Goal: Entertainment & Leisure: Browse casually

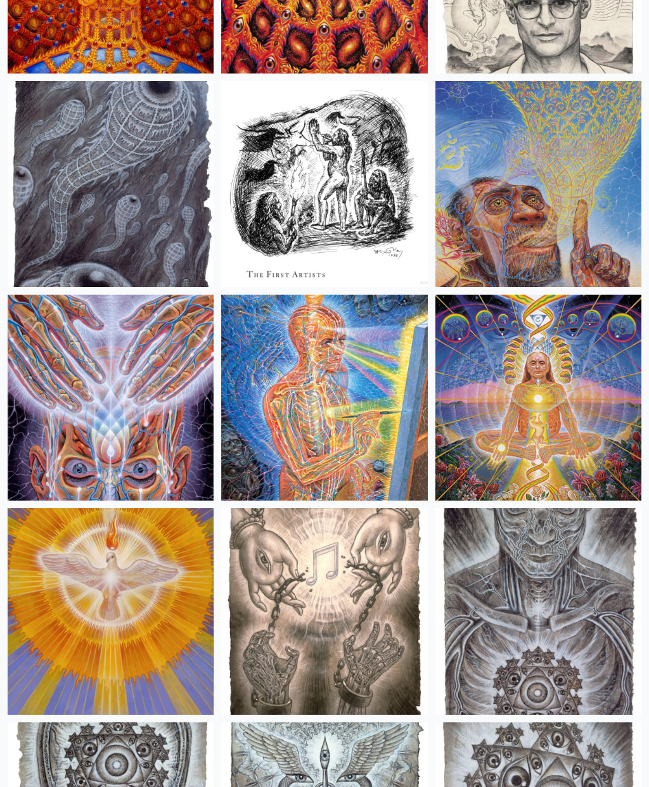
scroll to position [12886, 0]
click at [150, 452] on img at bounding box center [111, 398] width 206 height 206
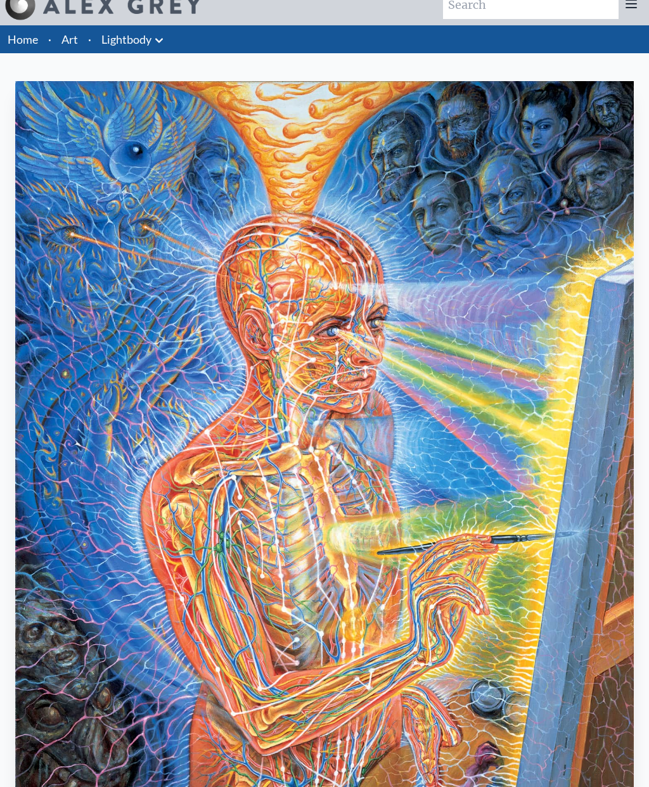
scroll to position [15, 0]
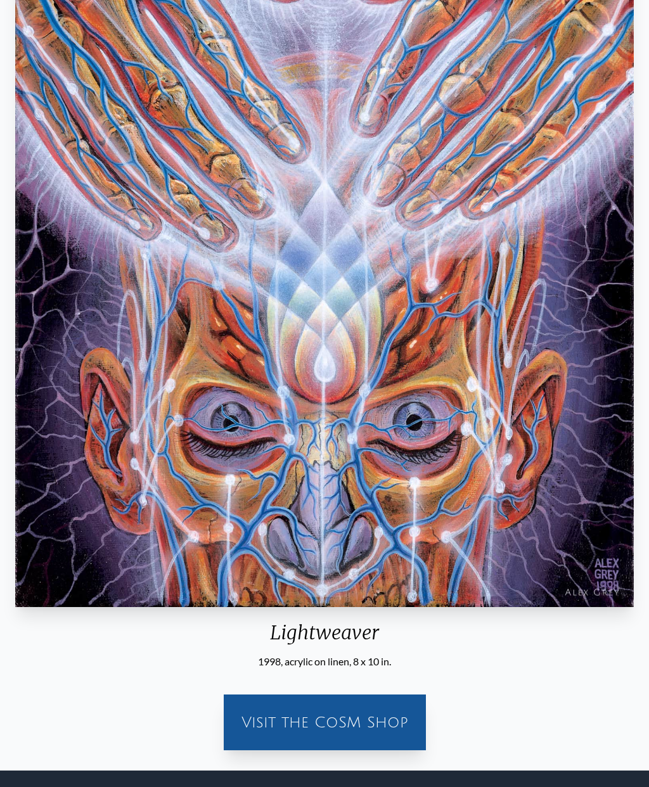
scroll to position [292, 0]
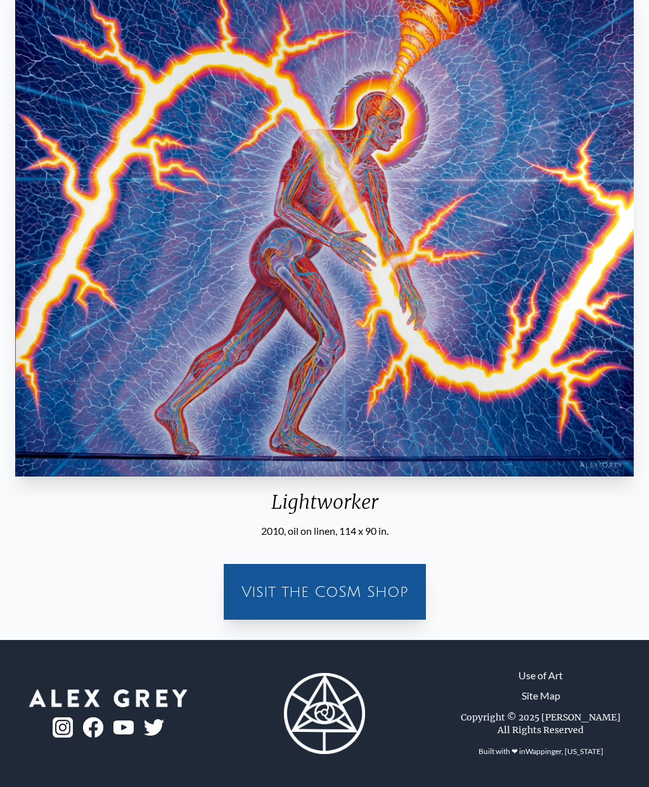
scroll to position [115, 0]
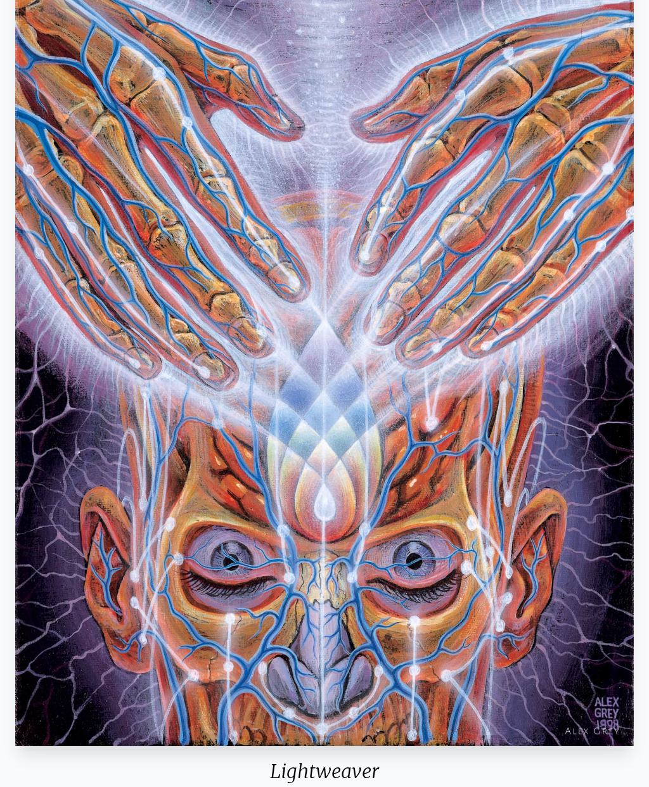
scroll to position [150, 0]
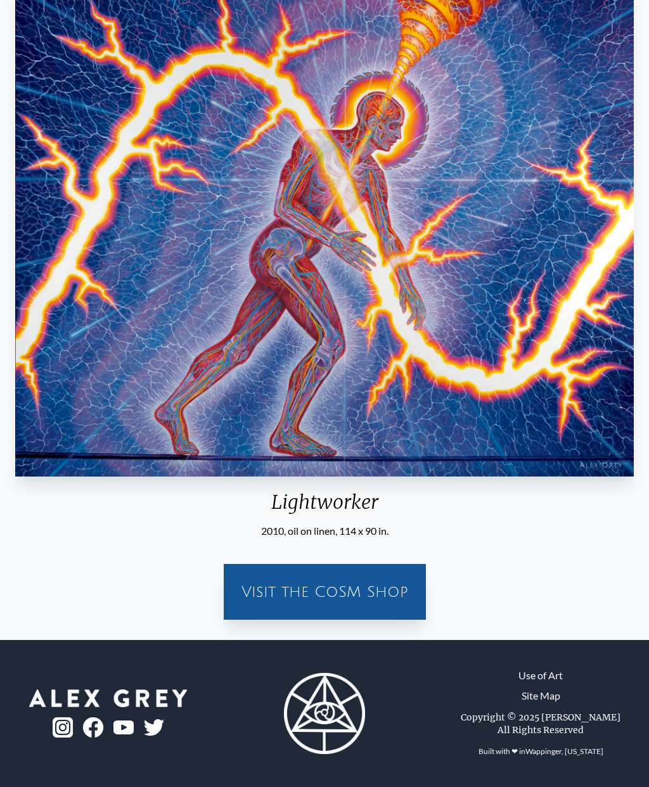
scroll to position [115, 0]
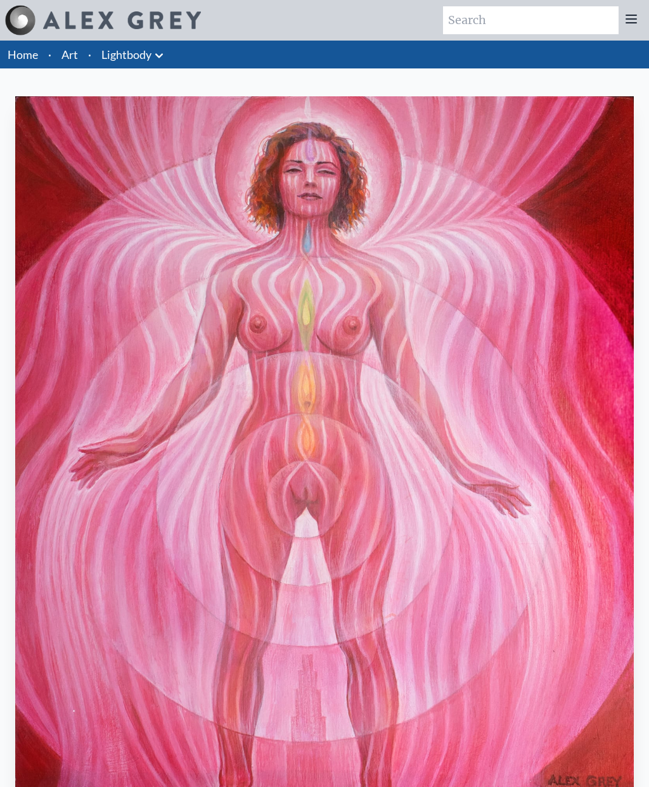
scroll to position [115, 0]
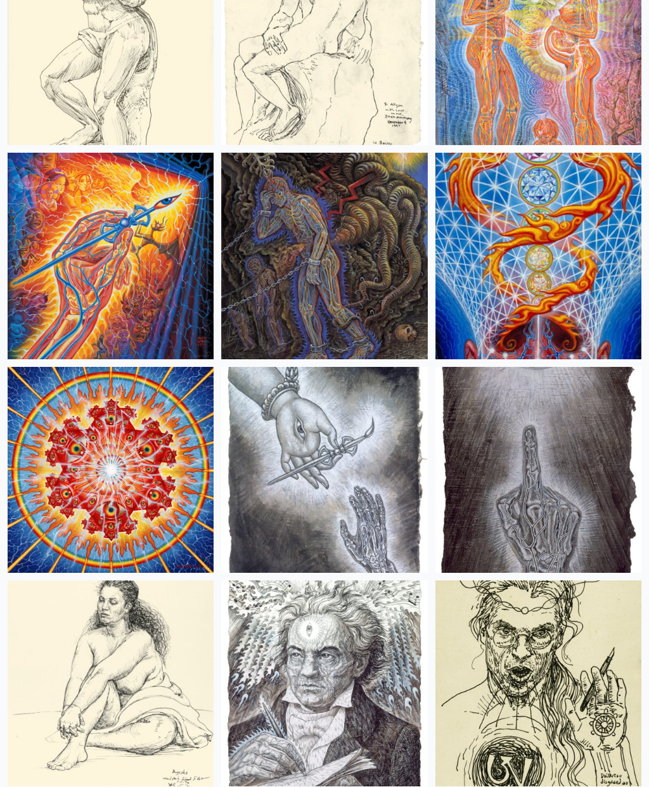
scroll to position [13887, 0]
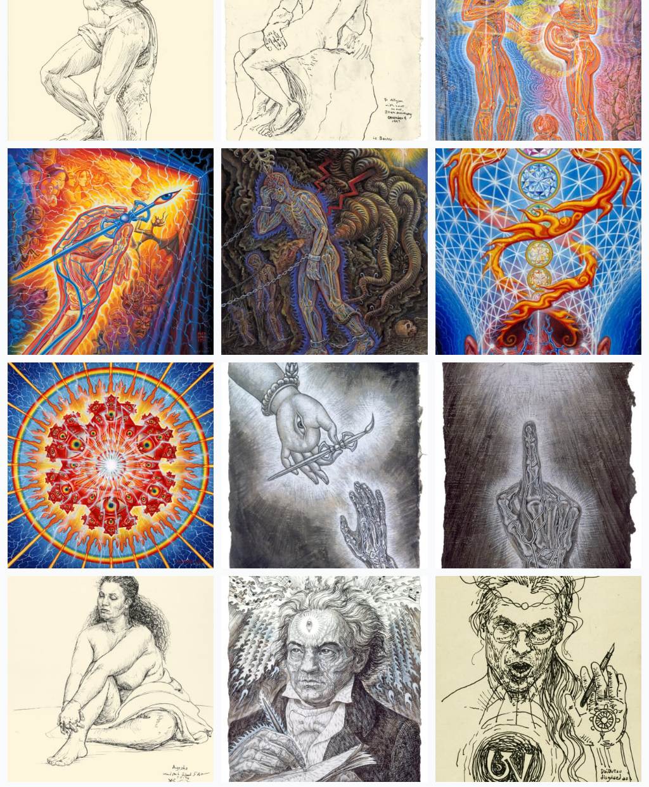
click at [151, 296] on img at bounding box center [111, 251] width 206 height 206
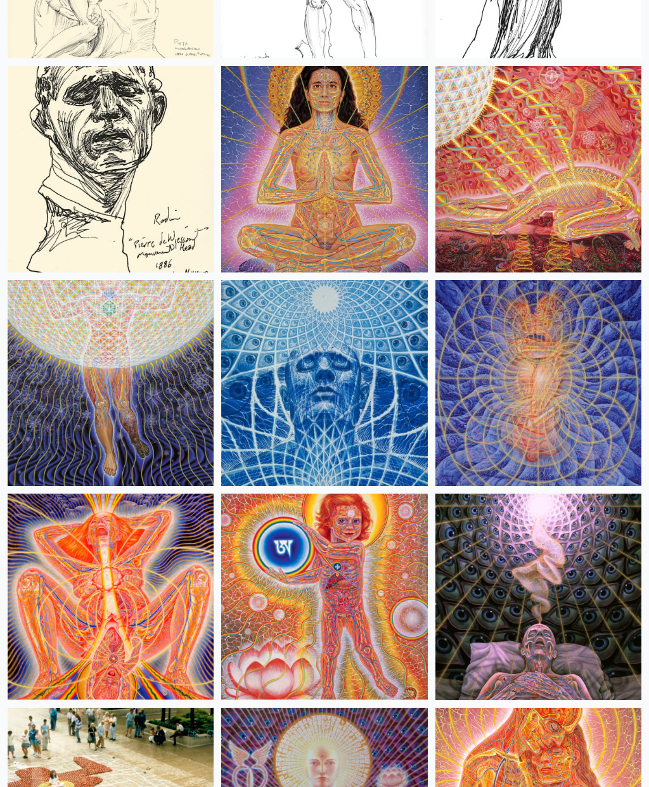
scroll to position [16538, 0]
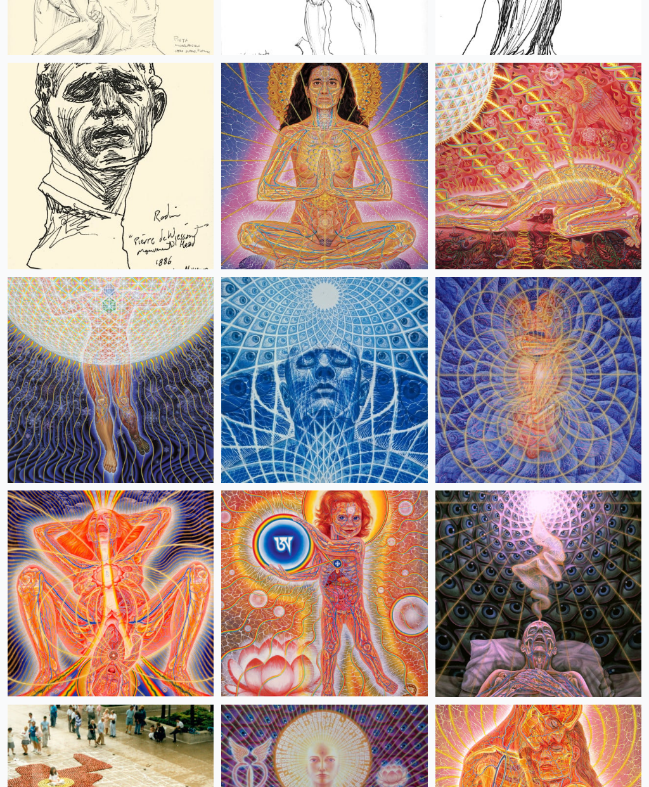
click at [575, 556] on img at bounding box center [538, 593] width 206 height 206
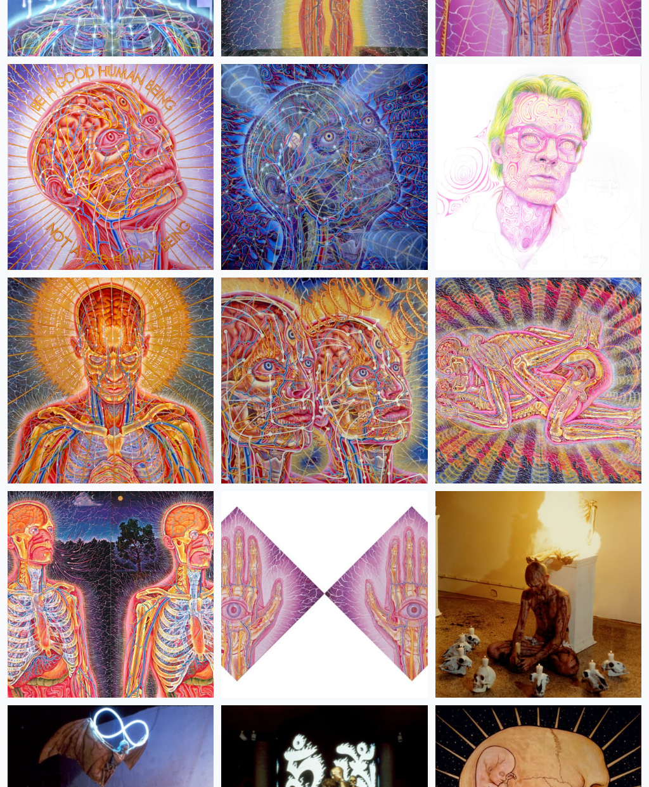
scroll to position [19748, 0]
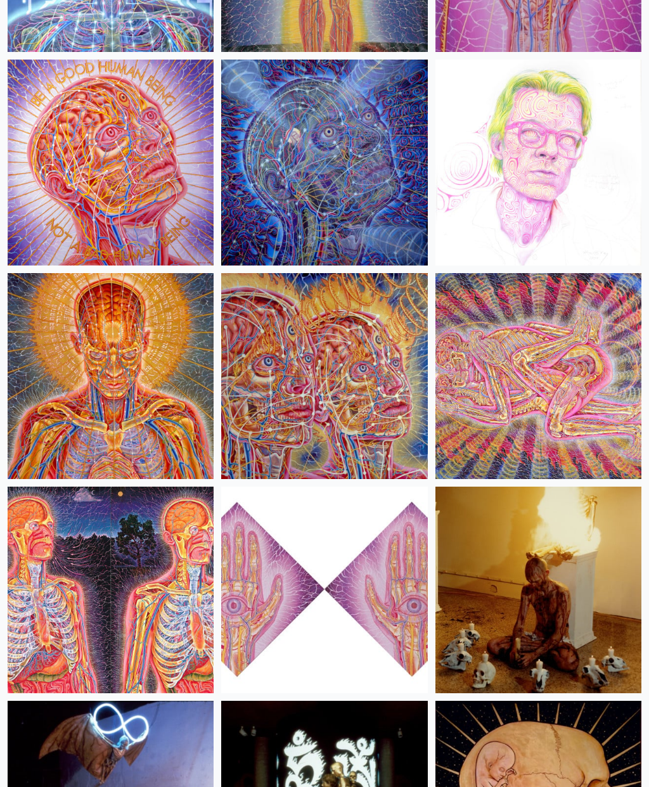
click at [569, 438] on img at bounding box center [538, 377] width 206 height 206
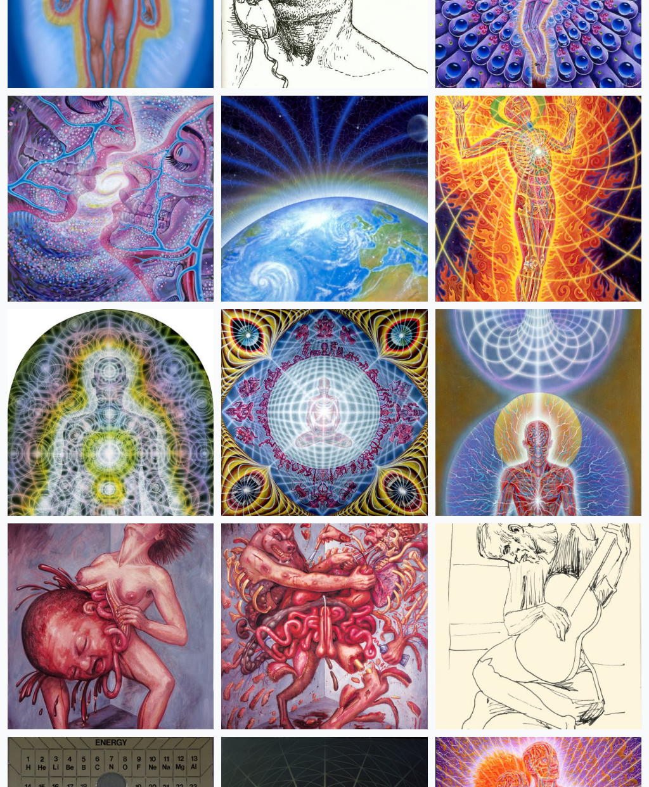
scroll to position [17970, 0]
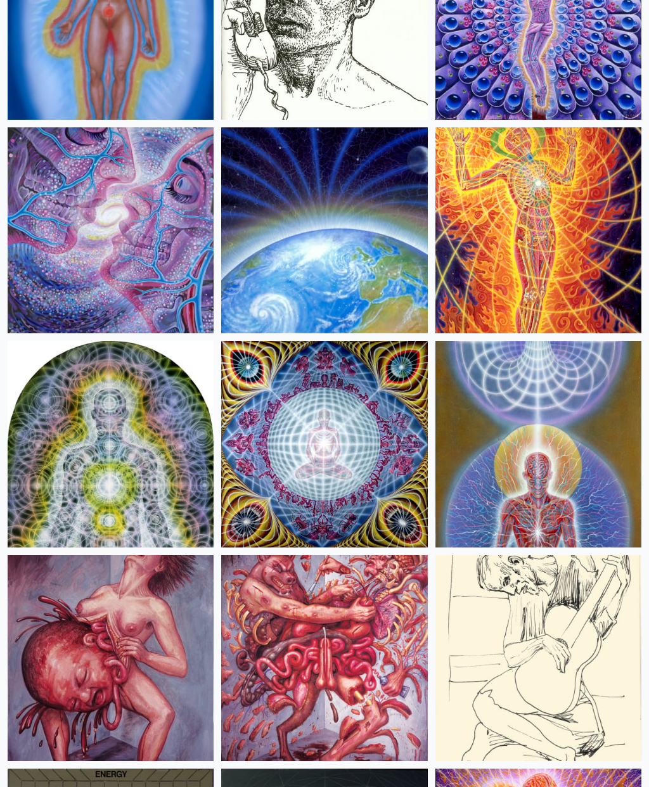
click at [621, 414] on img at bounding box center [538, 445] width 206 height 206
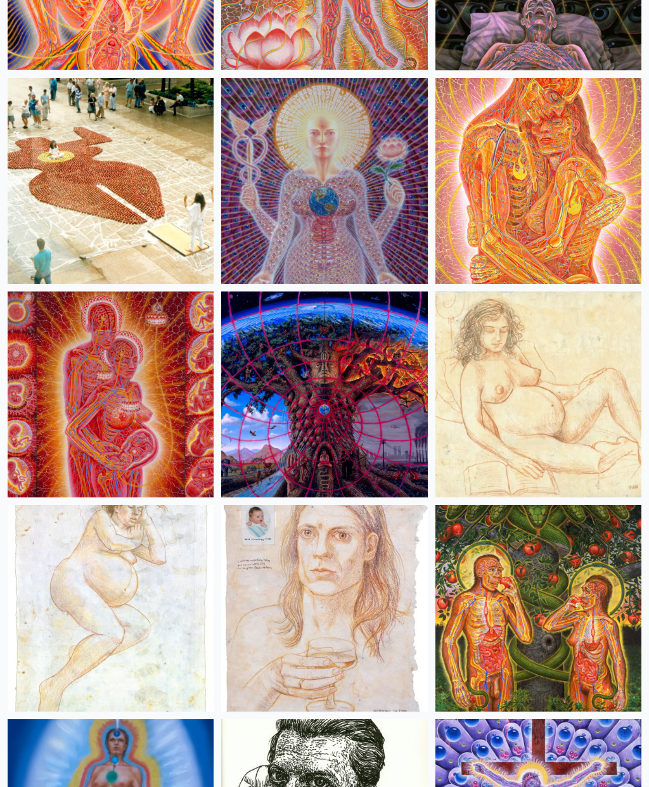
scroll to position [17134, 0]
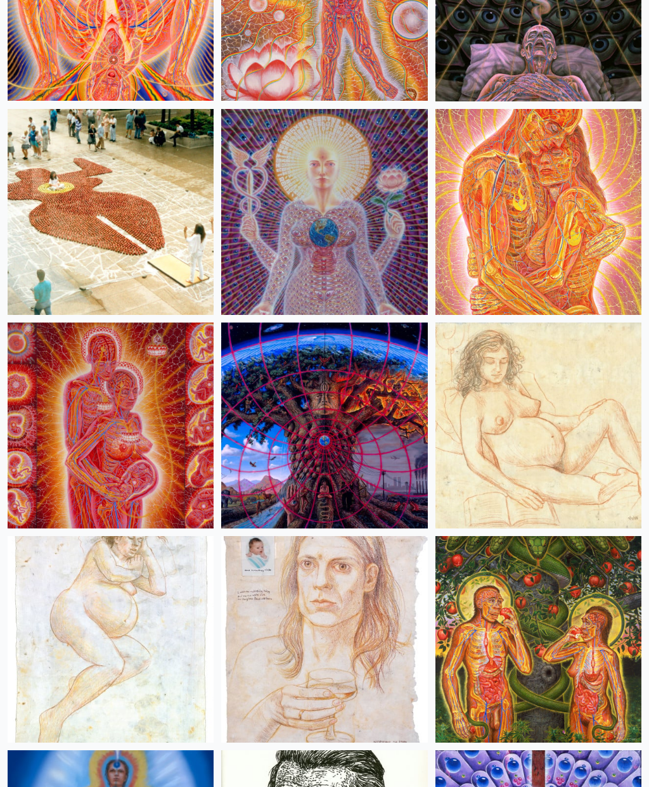
click at [293, 436] on img at bounding box center [324, 426] width 206 height 206
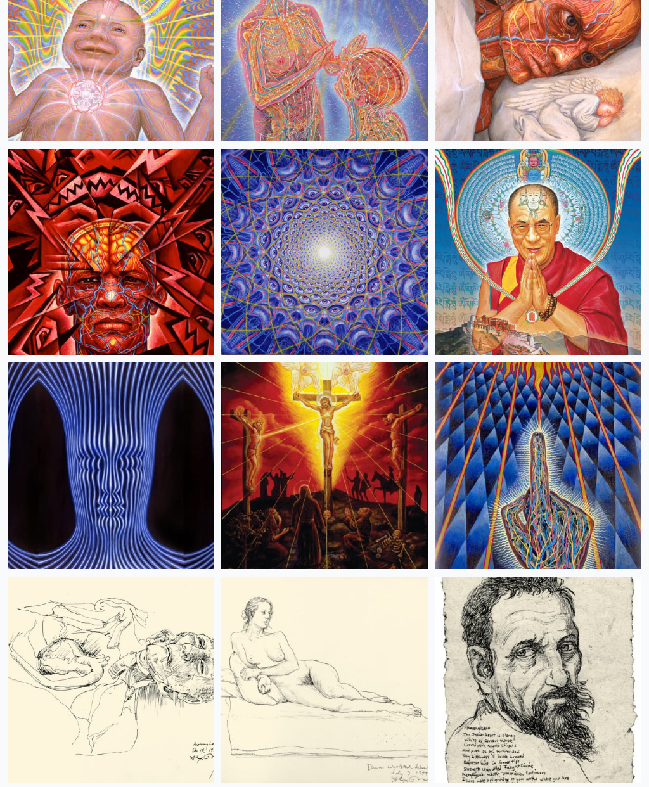
scroll to position [15584, 0]
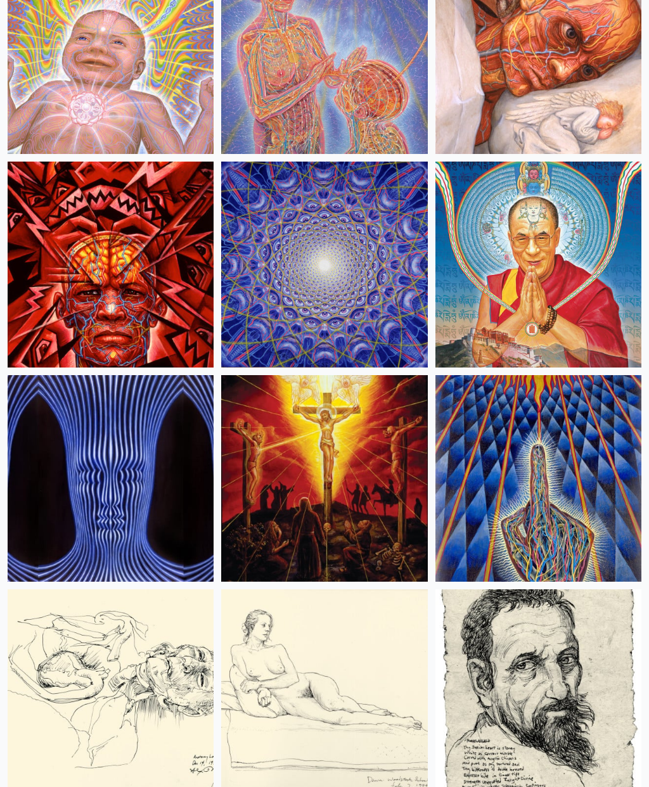
click at [598, 473] on img at bounding box center [538, 479] width 206 height 206
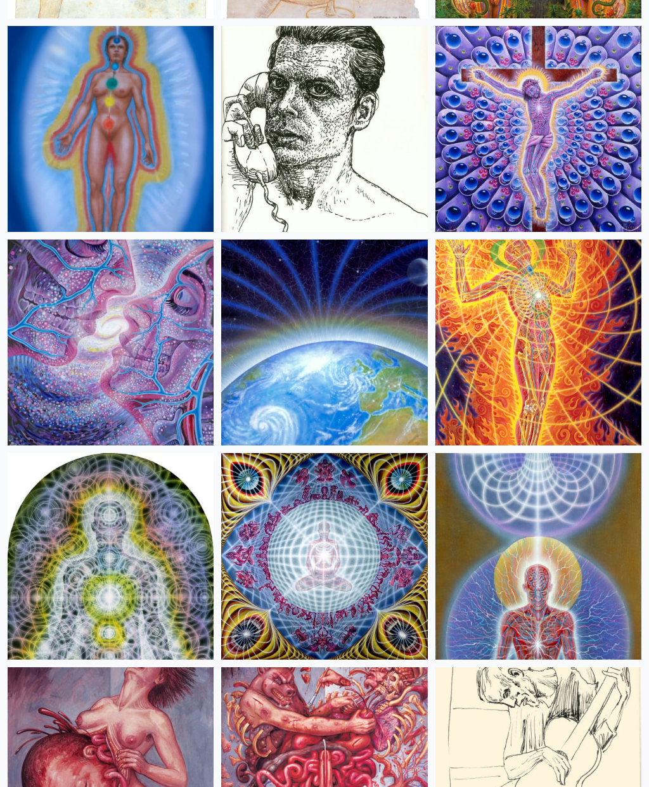
scroll to position [17859, 0]
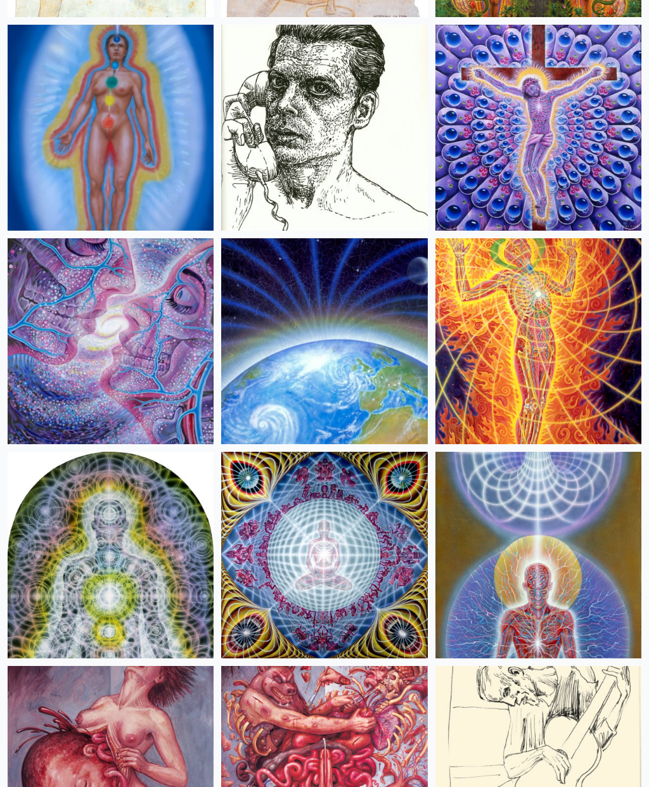
click at [610, 551] on img at bounding box center [538, 555] width 206 height 206
